Goal: Check status

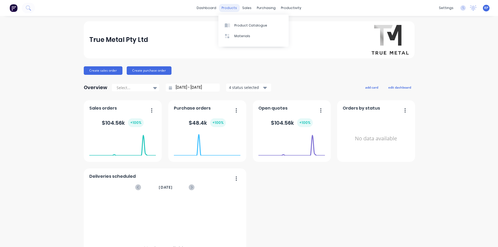
click at [230, 8] on div "products" at bounding box center [229, 8] width 21 height 8
click at [207, 8] on link "dashboard" at bounding box center [206, 8] width 25 height 8
click at [247, 9] on div "sales" at bounding box center [246, 8] width 15 height 8
click at [254, 25] on div "Sales Orders" at bounding box center [265, 25] width 22 height 5
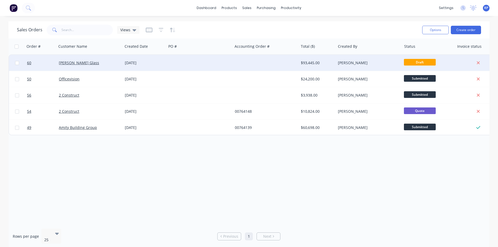
click at [127, 63] on div "[DATE]" at bounding box center [144, 62] width 39 height 5
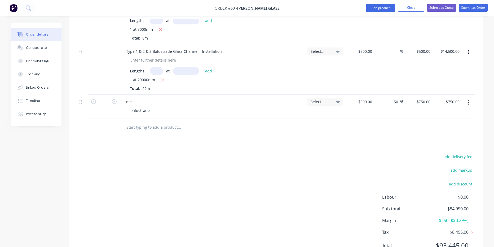
scroll to position [618, 0]
